Goal: Communication & Community: Answer question/provide support

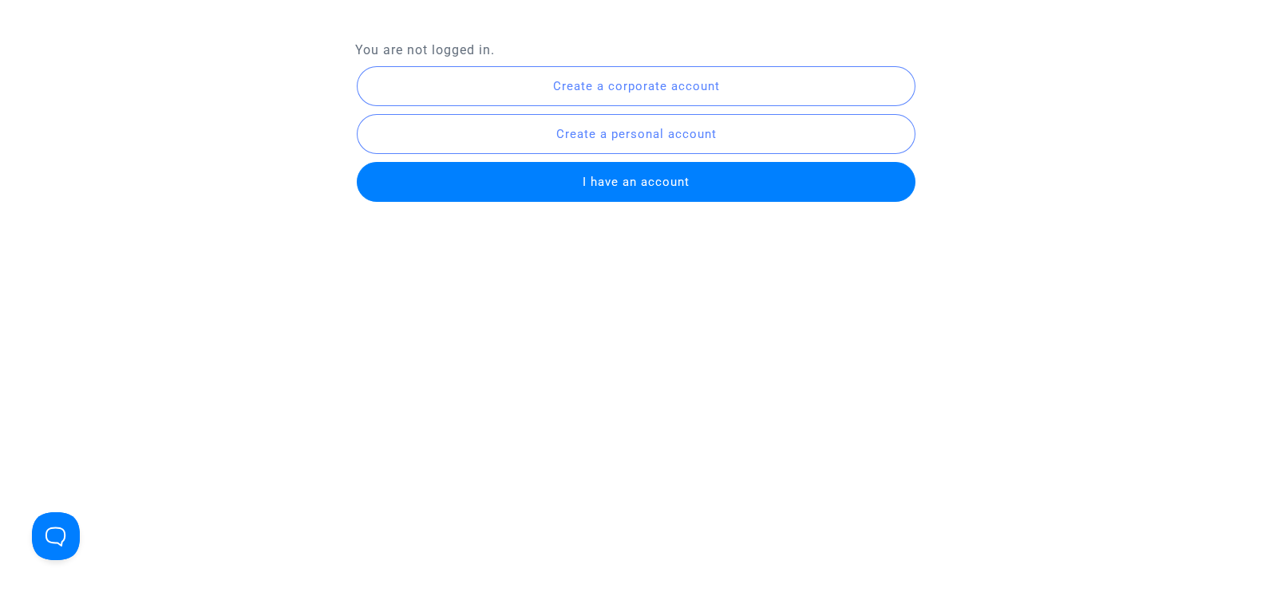
click at [635, 179] on span "I have an account" at bounding box center [636, 182] width 107 height 14
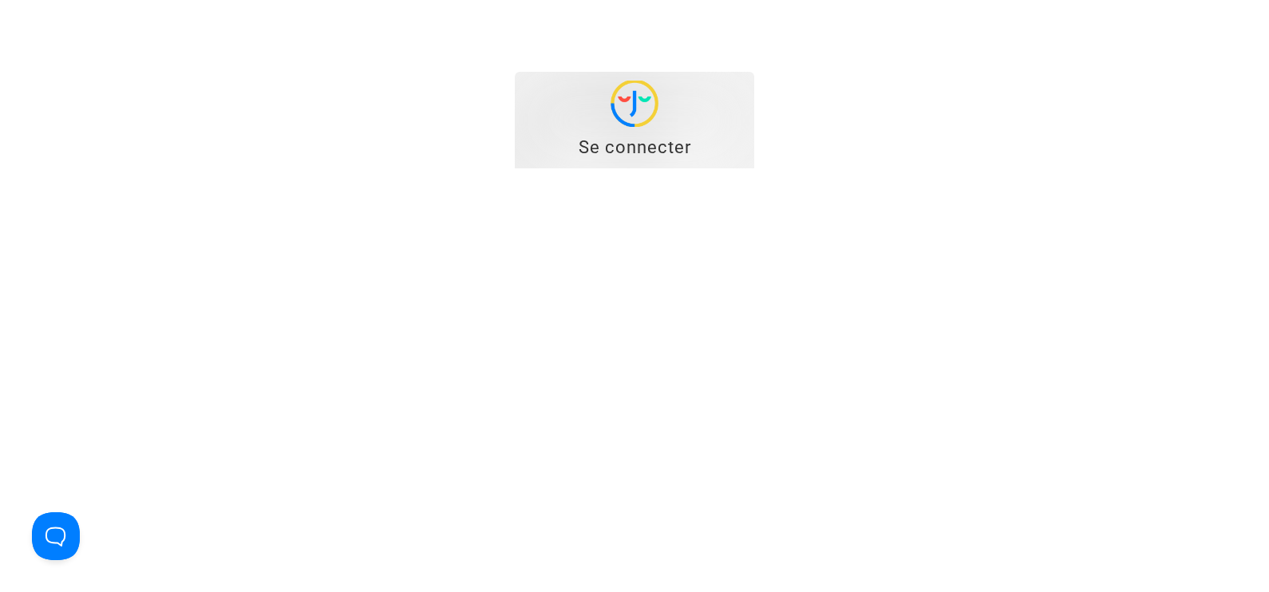
type input "[EMAIL_ADDRESS][DOMAIN_NAME]"
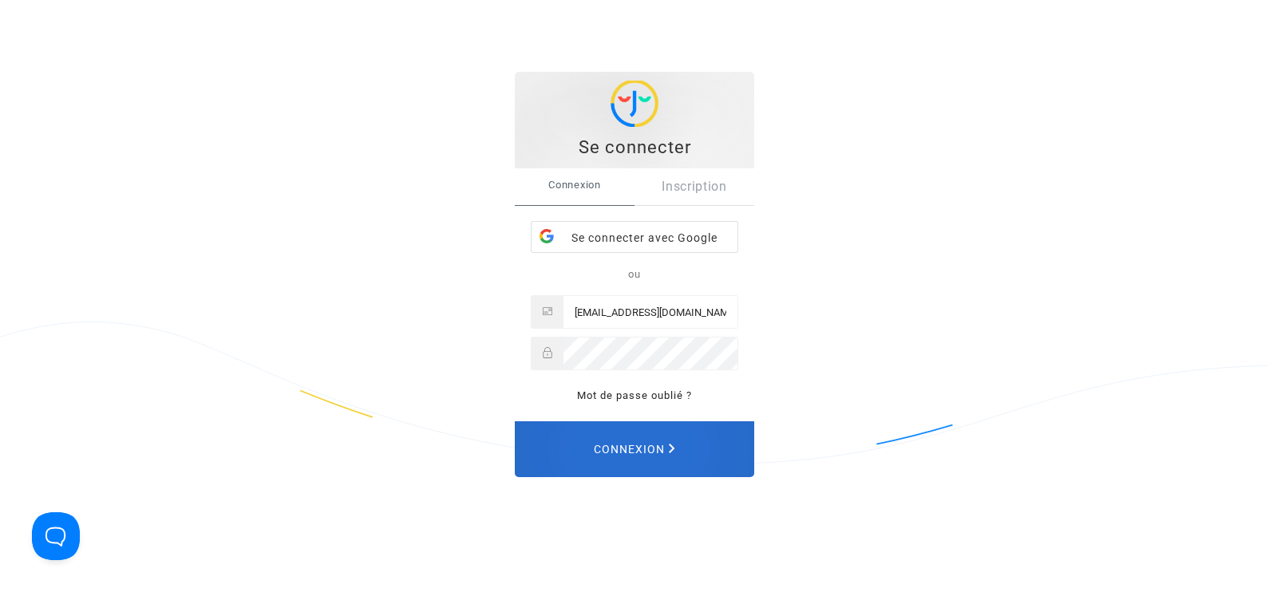
click at [659, 449] on span "Connexion" at bounding box center [634, 450] width 81 height 34
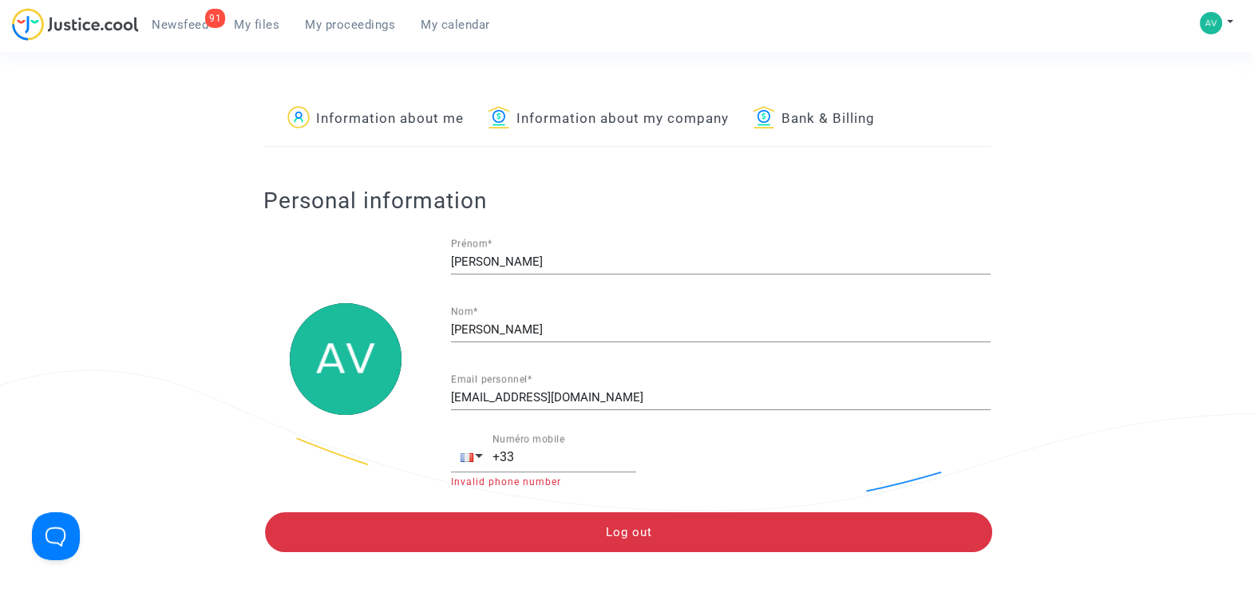
click at [243, 25] on span "My files" at bounding box center [256, 25] width 45 height 14
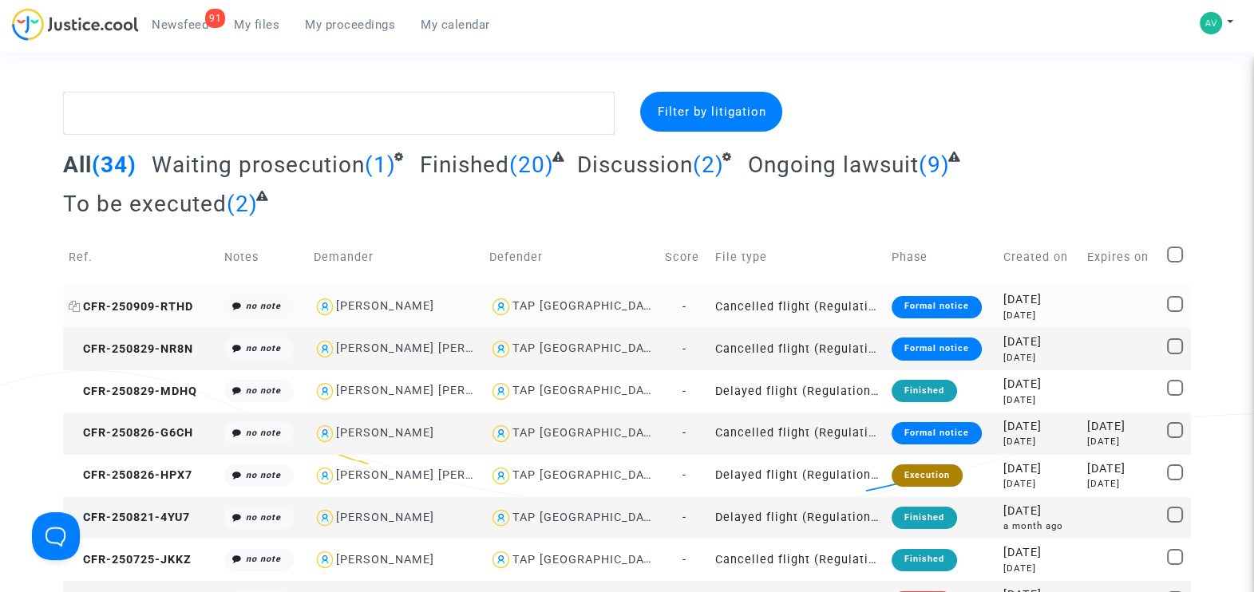
click at [138, 300] on span "CFR-250909-RTHD" at bounding box center [131, 307] width 124 height 14
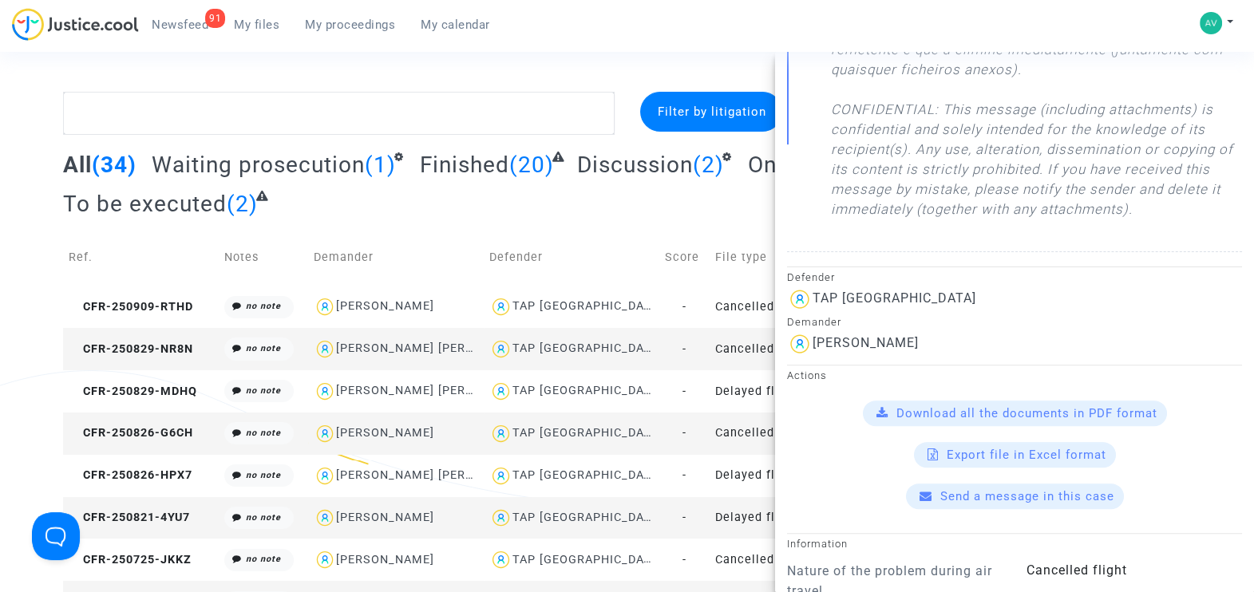
scroll to position [698, 0]
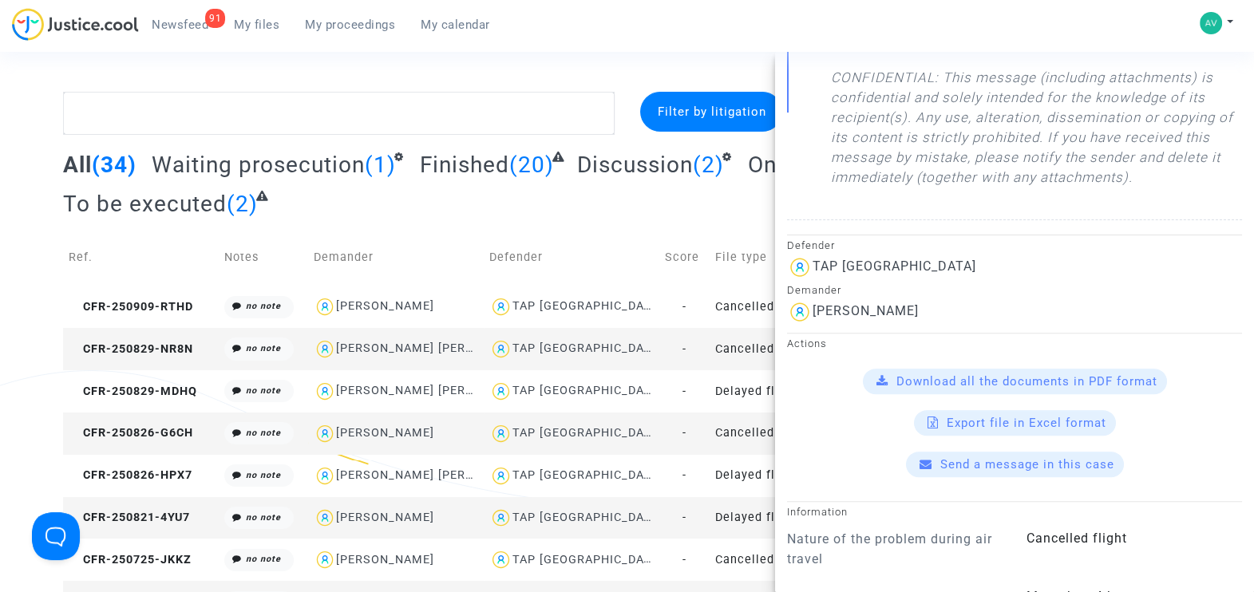
click at [1014, 457] on span "Send a message in this case" at bounding box center [1027, 464] width 174 height 14
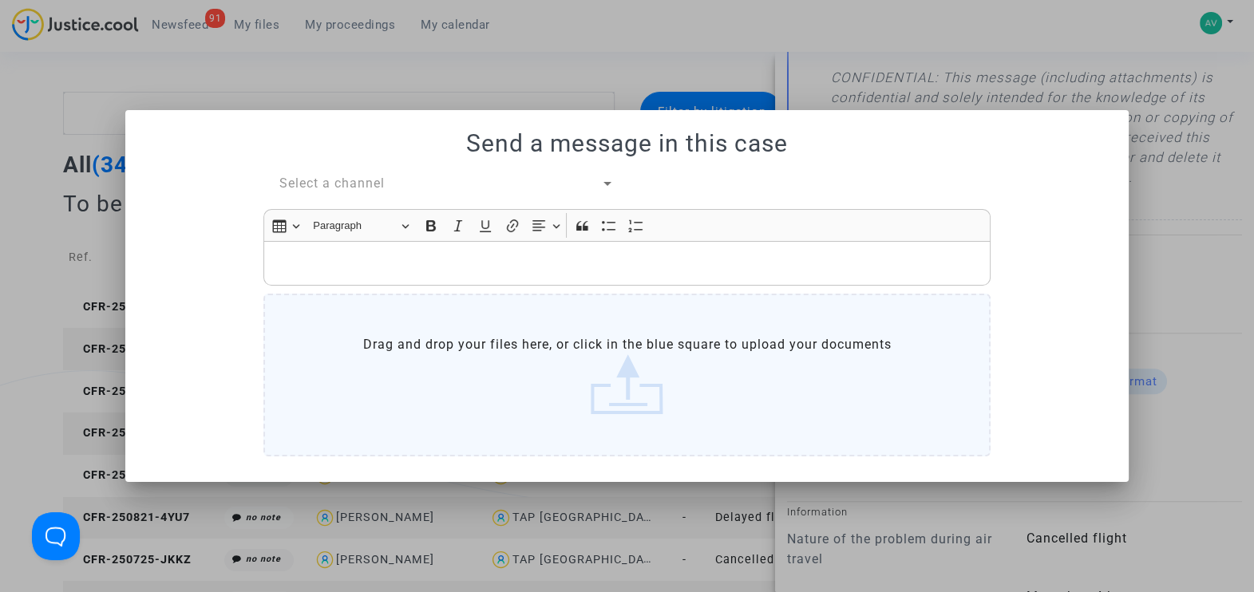
click at [336, 182] on span "Select a channel" at bounding box center [331, 183] width 105 height 15
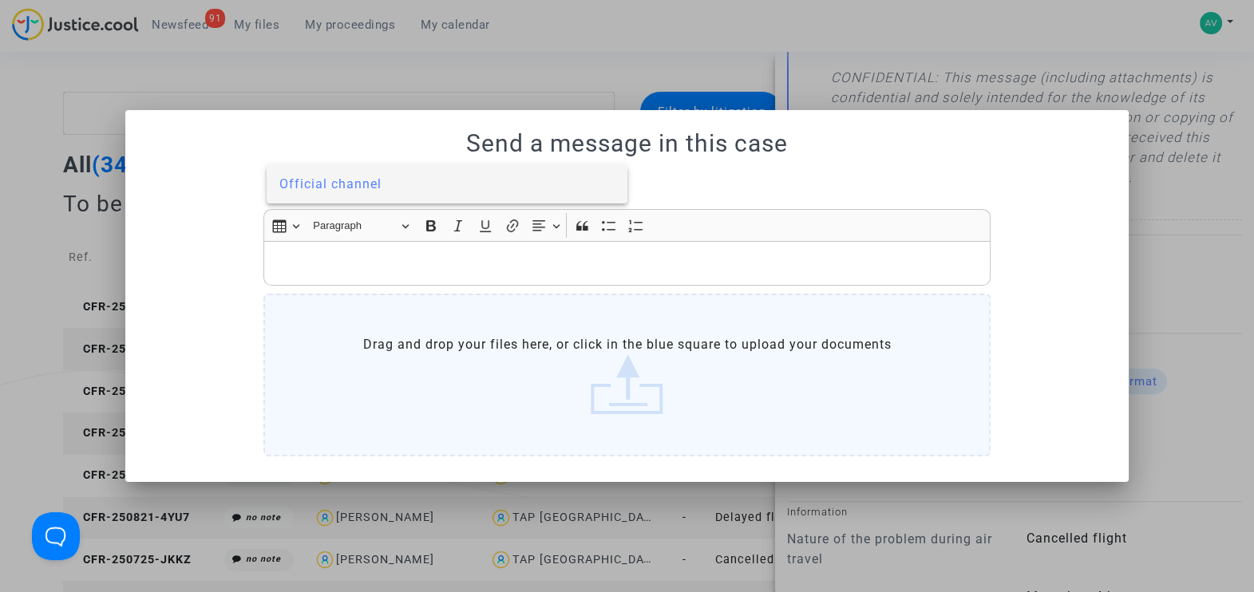
click at [341, 184] on span "Official channel" at bounding box center [330, 183] width 102 height 15
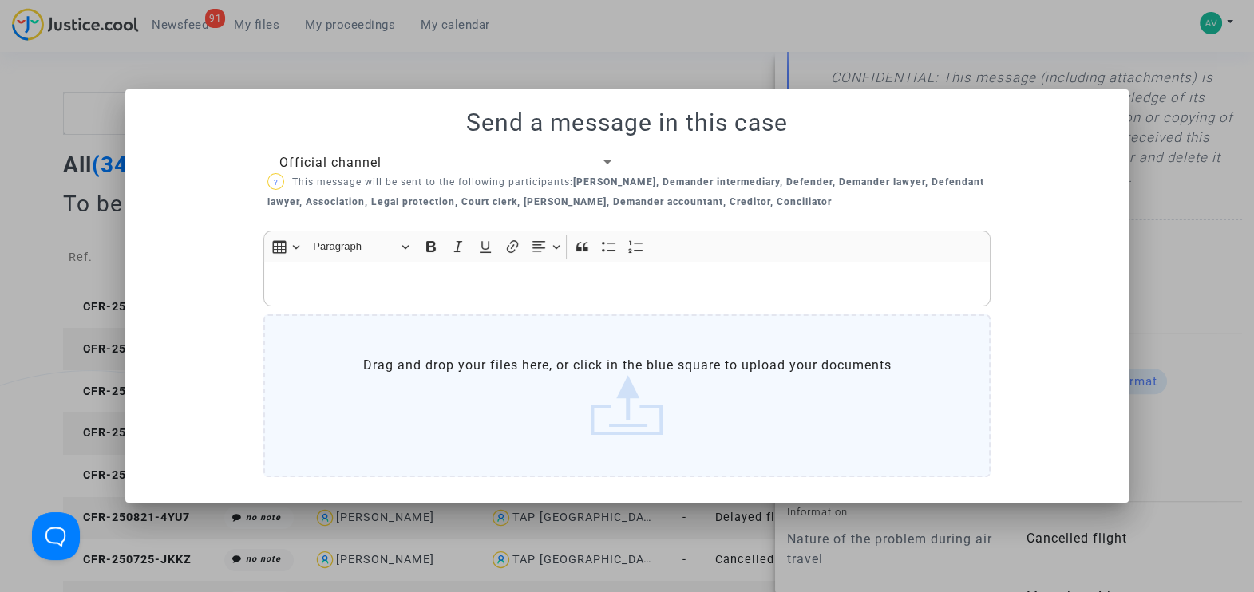
click at [421, 279] on p "Rich Text Editor, main" at bounding box center [627, 285] width 710 height 20
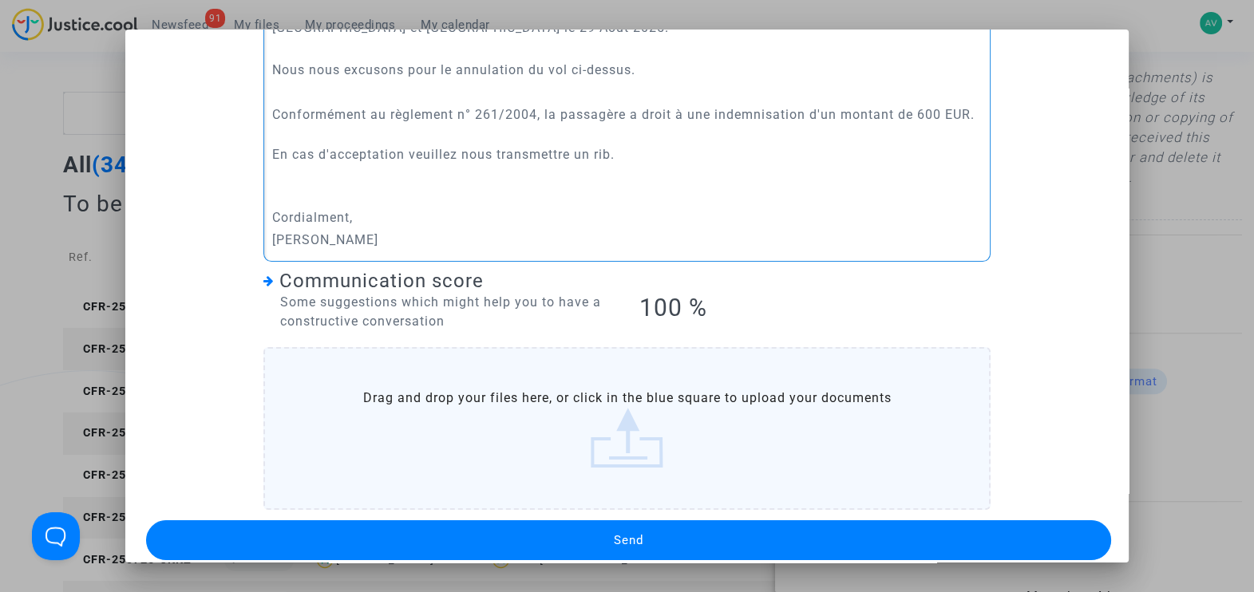
scroll to position [366, 0]
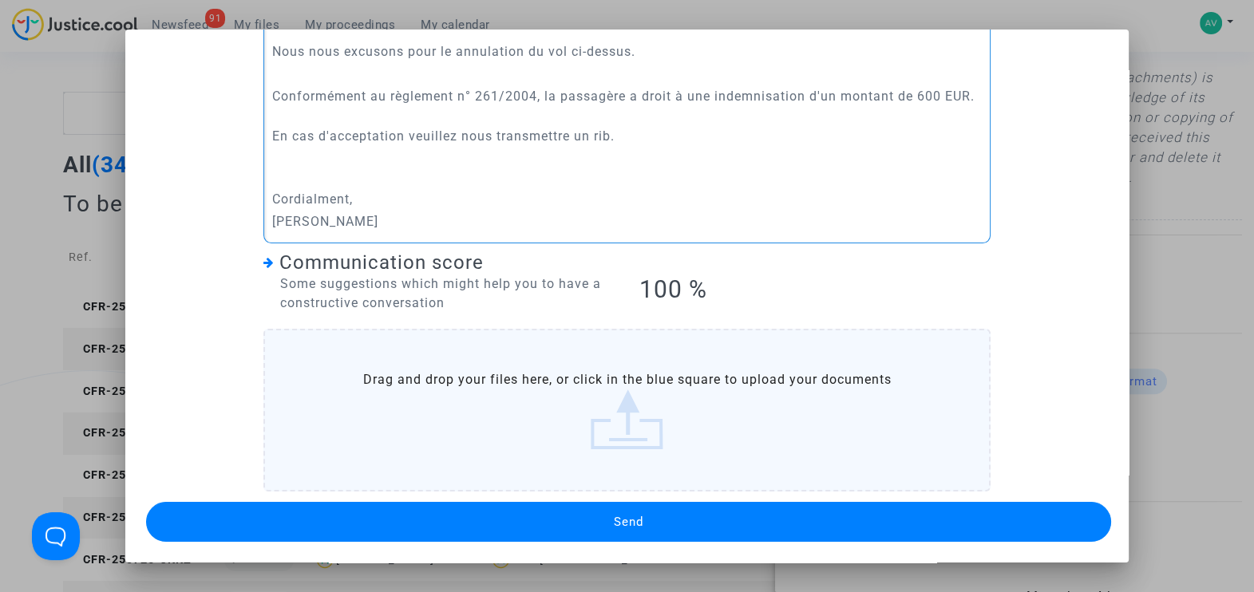
click at [738, 521] on button "Send" at bounding box center [628, 522] width 965 height 40
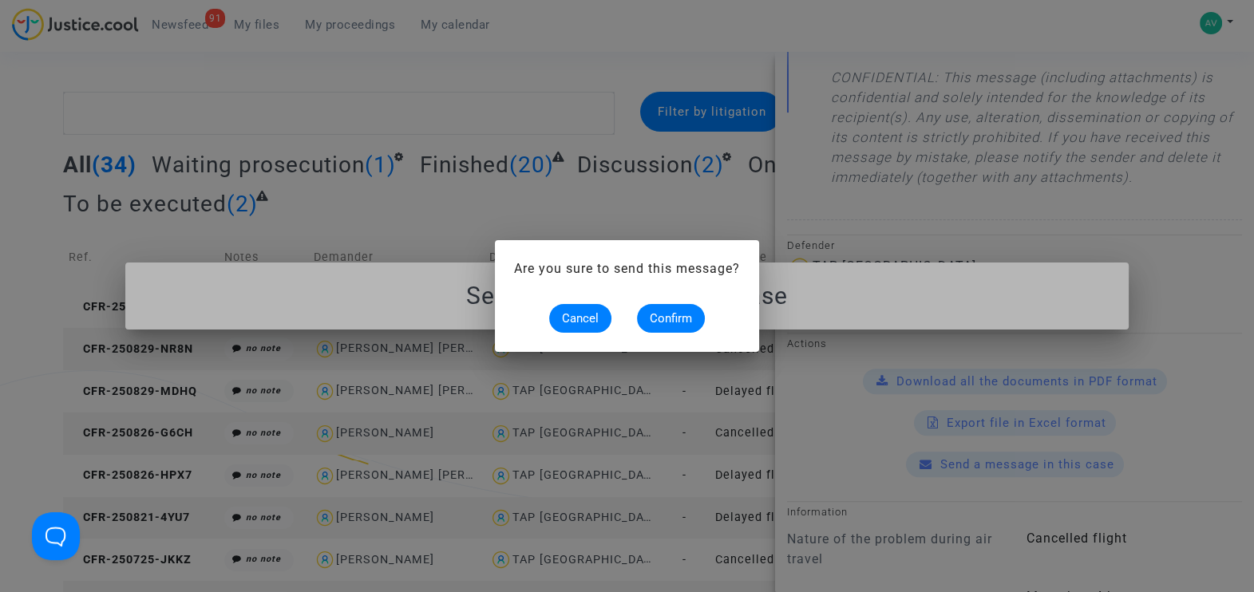
scroll to position [0, 0]
click at [678, 318] on span "Confirm" at bounding box center [671, 318] width 42 height 14
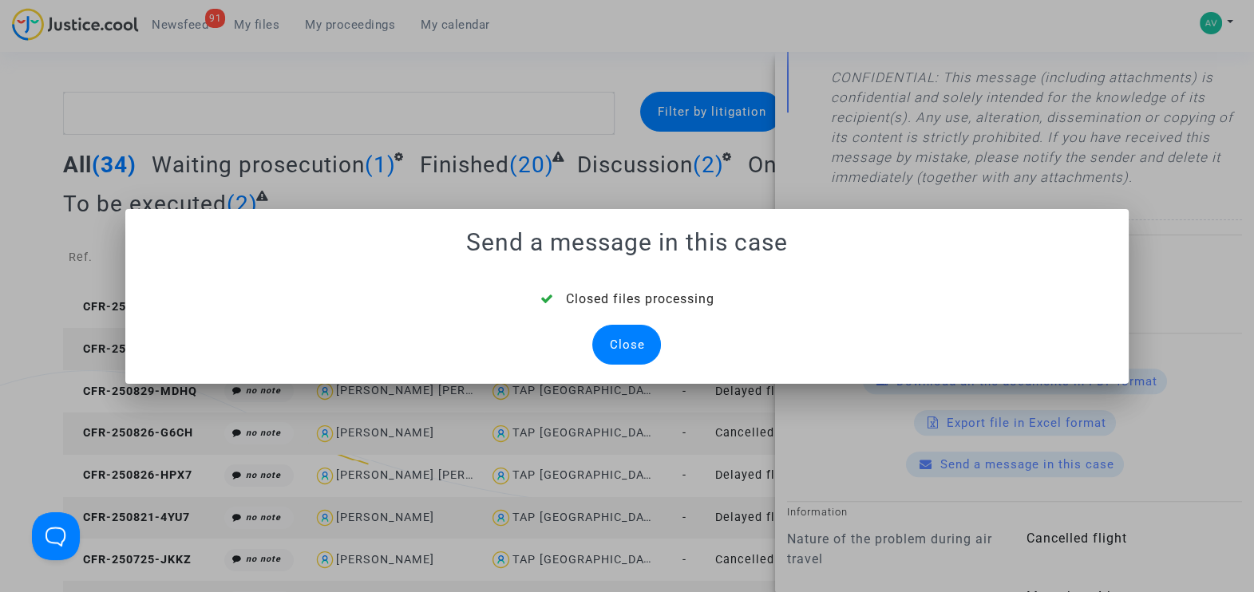
click at [630, 347] on div "Close" at bounding box center [626, 345] width 69 height 40
